Goal: Navigation & Orientation: Find specific page/section

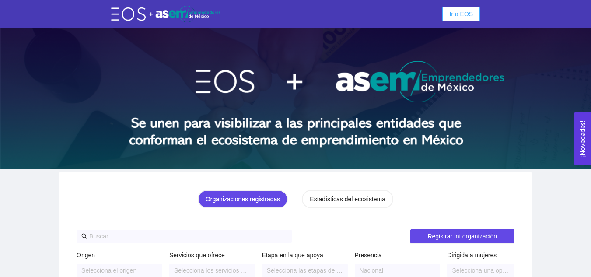
click at [461, 17] on span "Ir a EOS" at bounding box center [462, 14] width 24 height 10
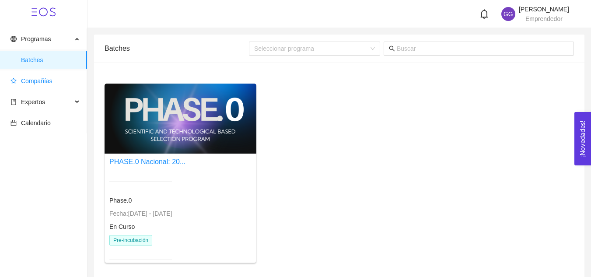
click at [43, 85] on span "Compañías" at bounding box center [46, 81] width 70 height 18
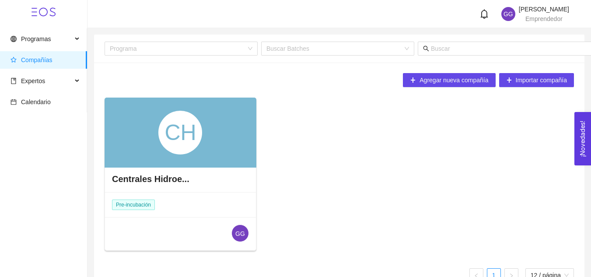
click at [226, 127] on div "CH" at bounding box center [181, 133] width 152 height 70
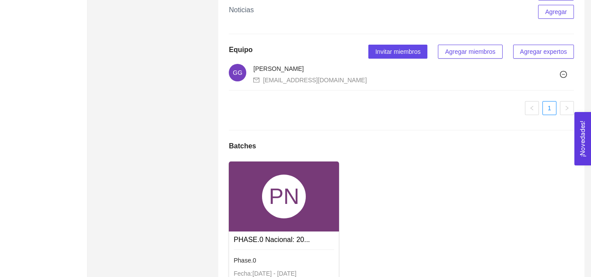
scroll to position [637, 0]
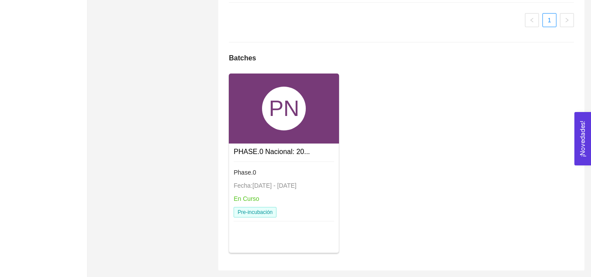
click at [295, 133] on div "PN" at bounding box center [284, 109] width 110 height 70
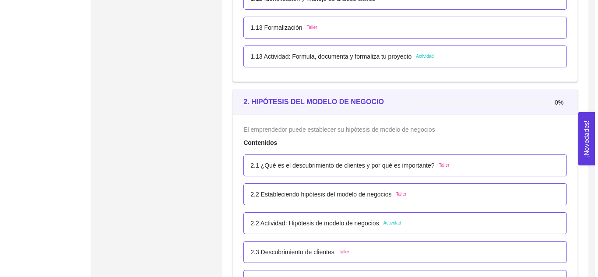
scroll to position [779, 0]
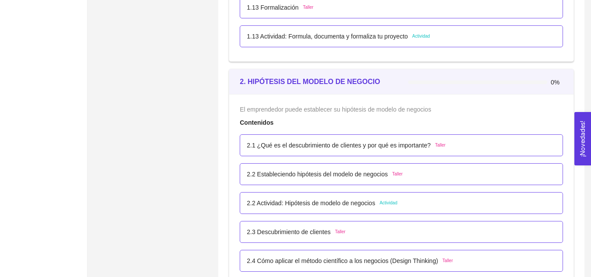
click at [438, 144] on span "Taller" at bounding box center [440, 145] width 11 height 7
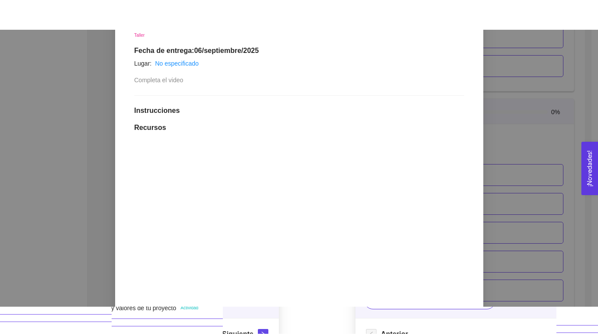
scroll to position [0, 0]
